Goal: Navigation & Orientation: Understand site structure

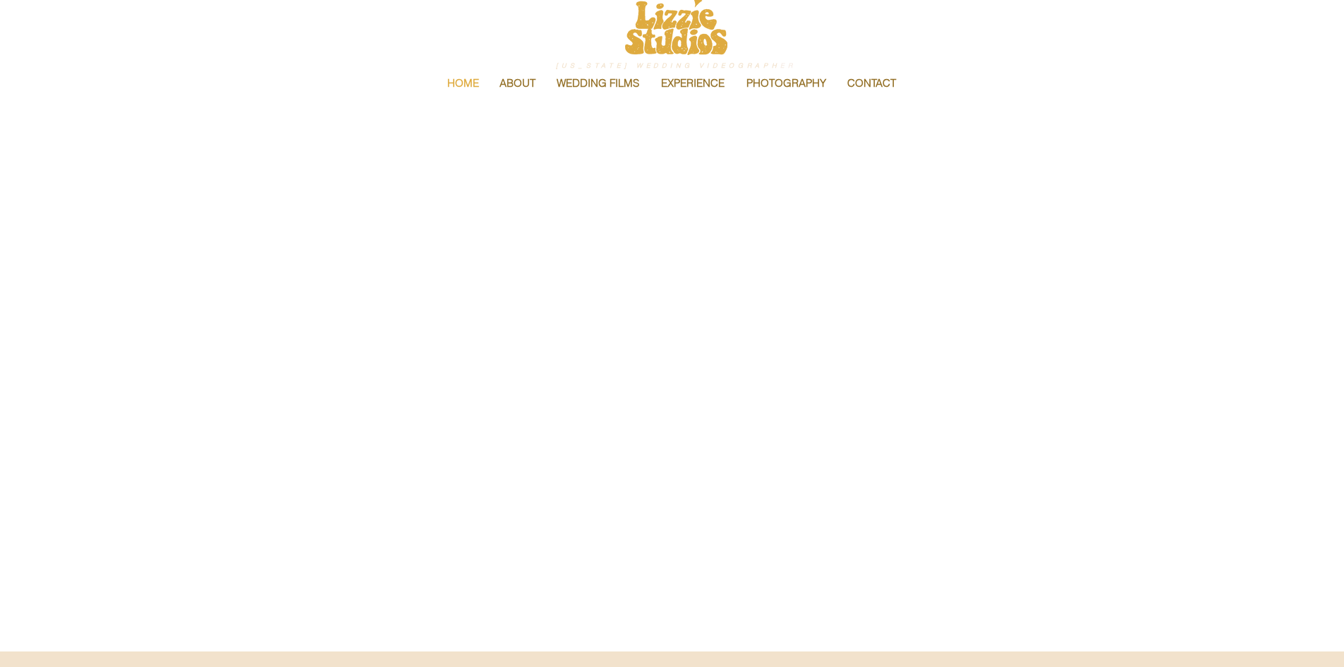
scroll to position [71, 0]
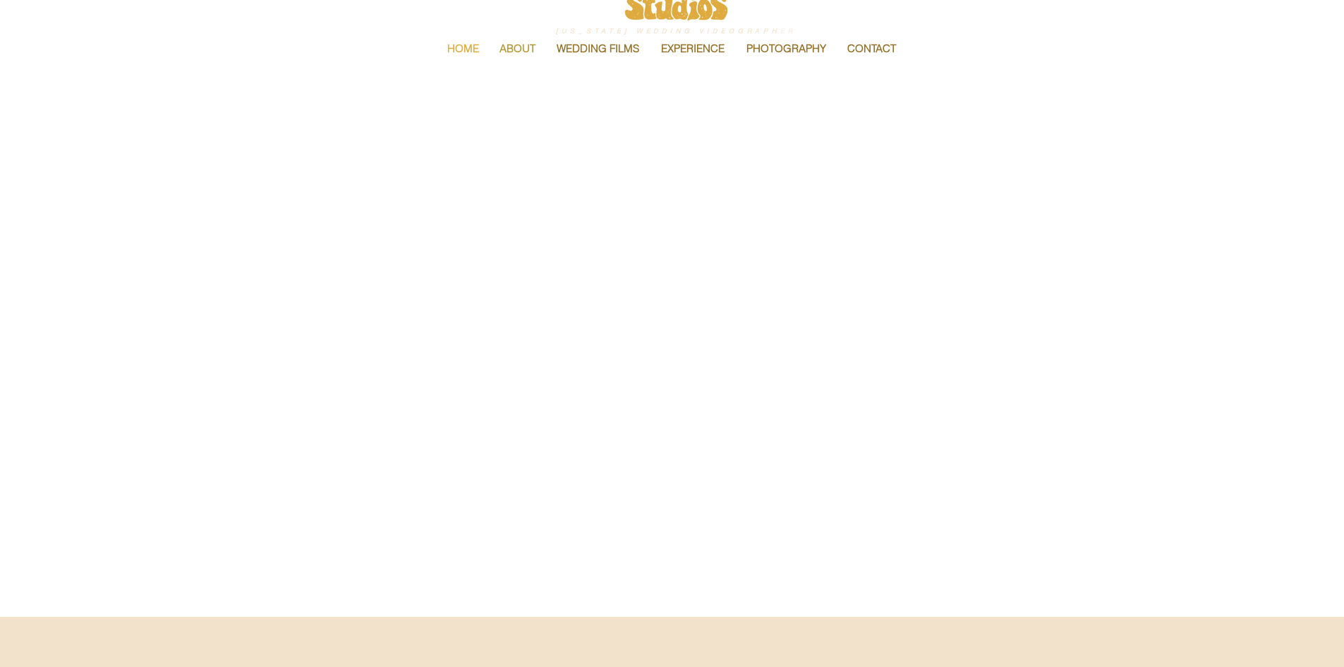
click at [514, 41] on p "ABOUT" at bounding box center [517, 49] width 50 height 30
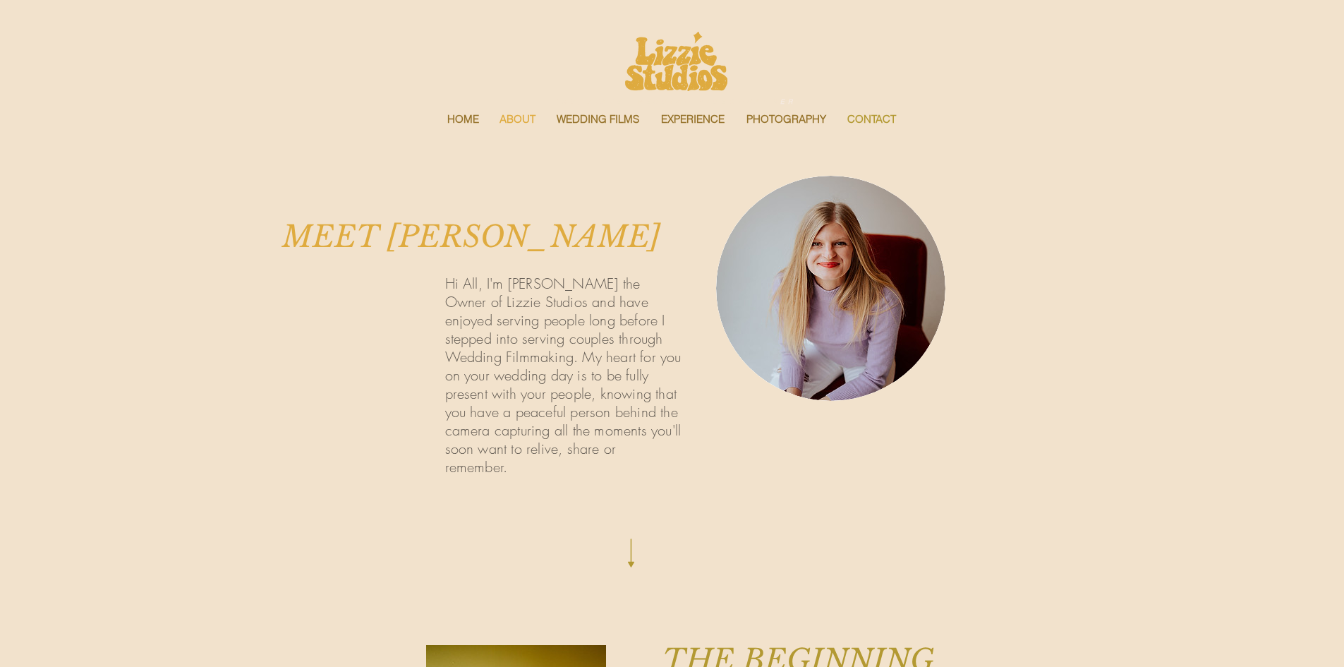
click at [857, 119] on p "CONTACT" at bounding box center [871, 119] width 63 height 30
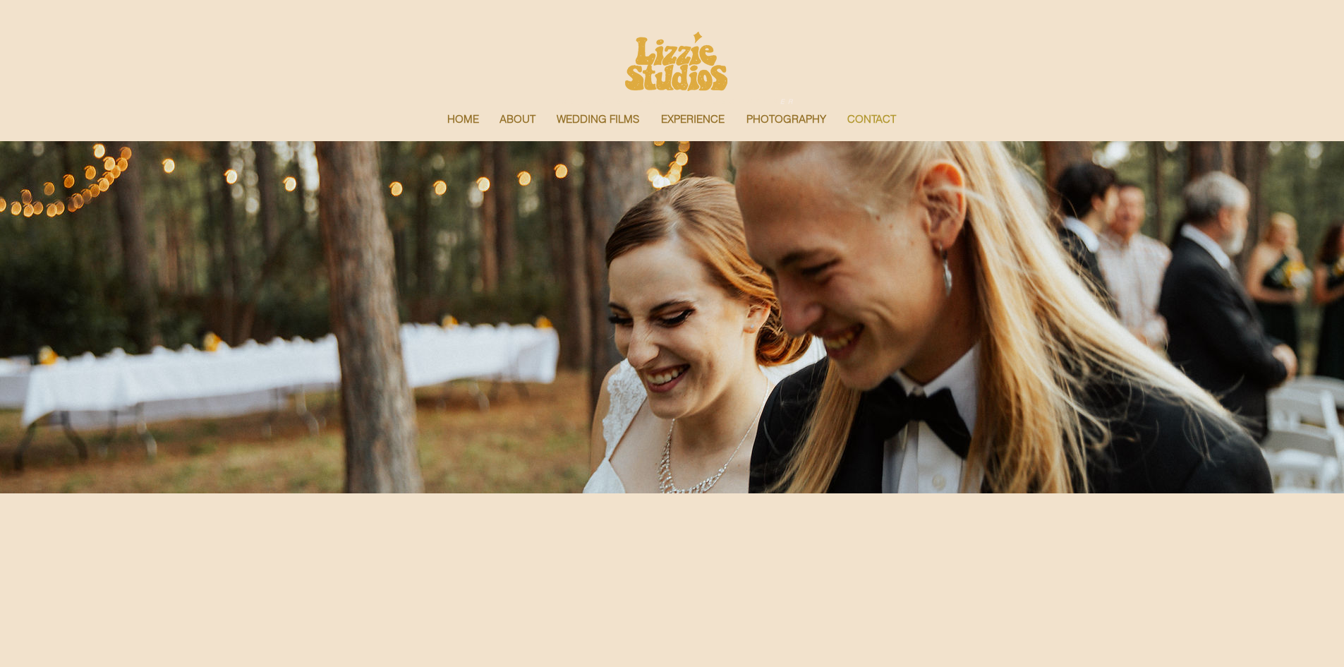
click at [871, 120] on p "CONTACT" at bounding box center [871, 119] width 63 height 30
click at [698, 125] on p "EXPERIENCE" at bounding box center [693, 119] width 78 height 30
click at [571, 123] on p "WEDDING FILMS" at bounding box center [598, 119] width 97 height 30
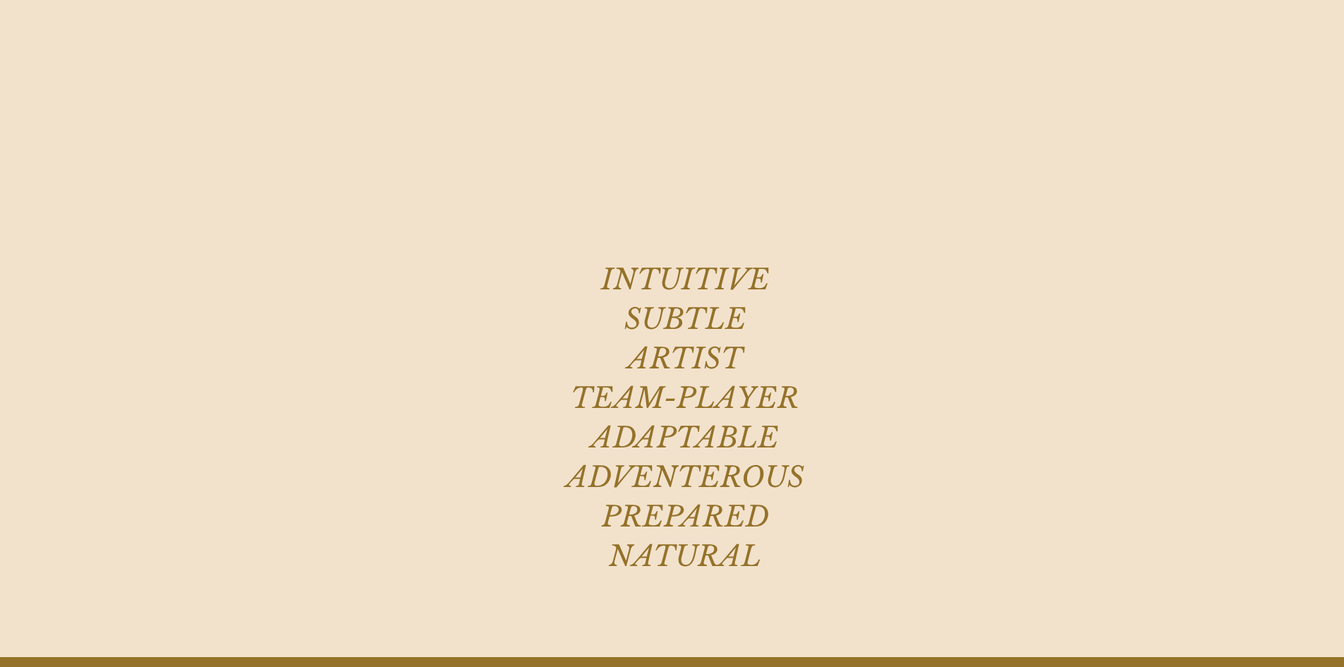
scroll to position [282, 0]
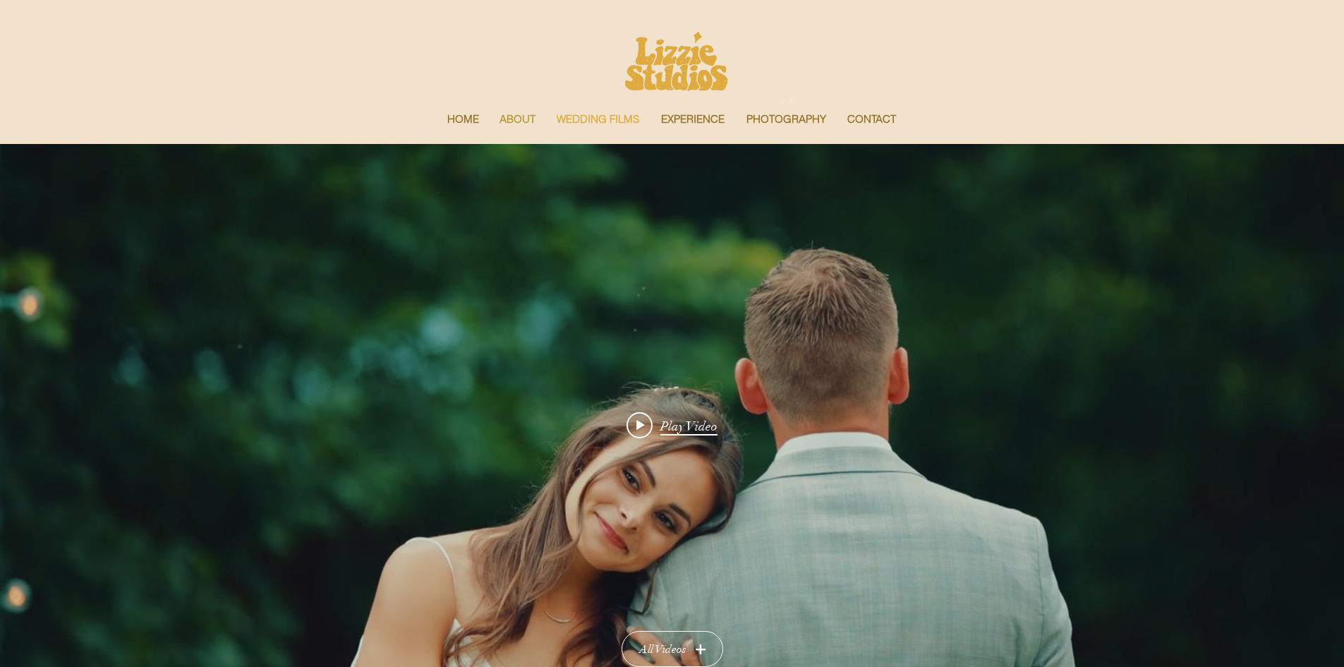
click at [523, 116] on p "ABOUT" at bounding box center [517, 119] width 50 height 30
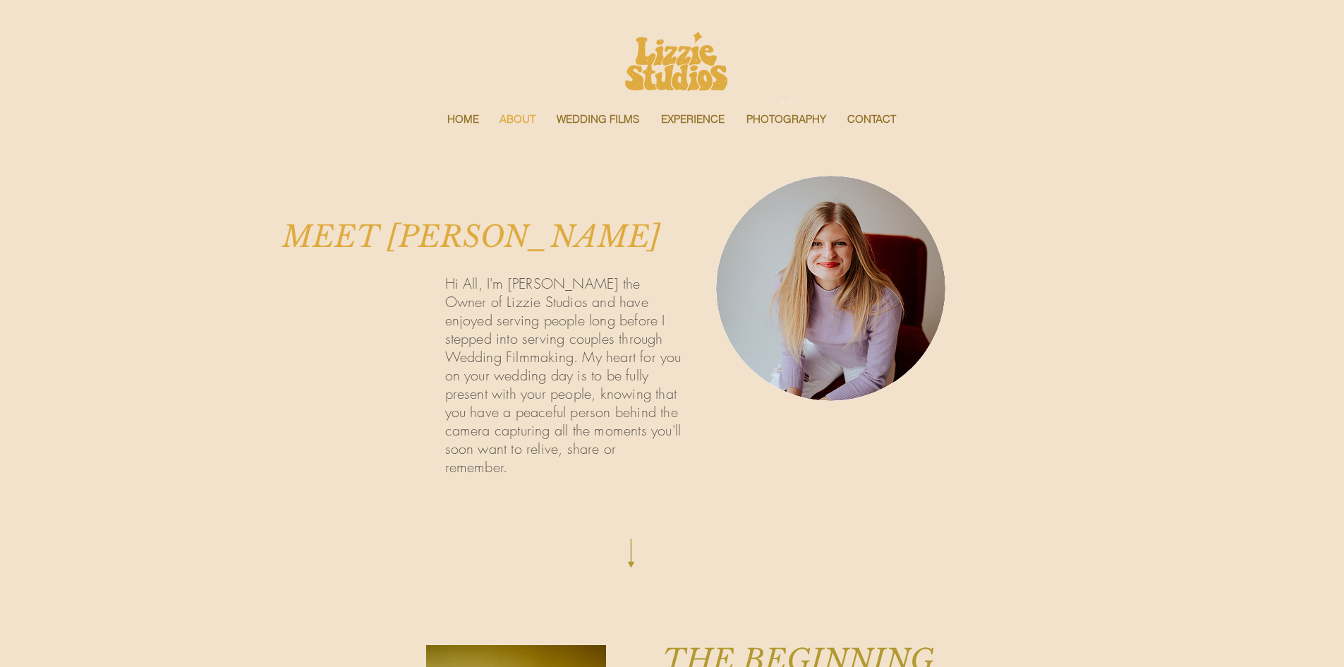
click at [773, 113] on p "PHOTOGRAPHY" at bounding box center [786, 119] width 94 height 30
